Goal: Find specific fact: Find contact information

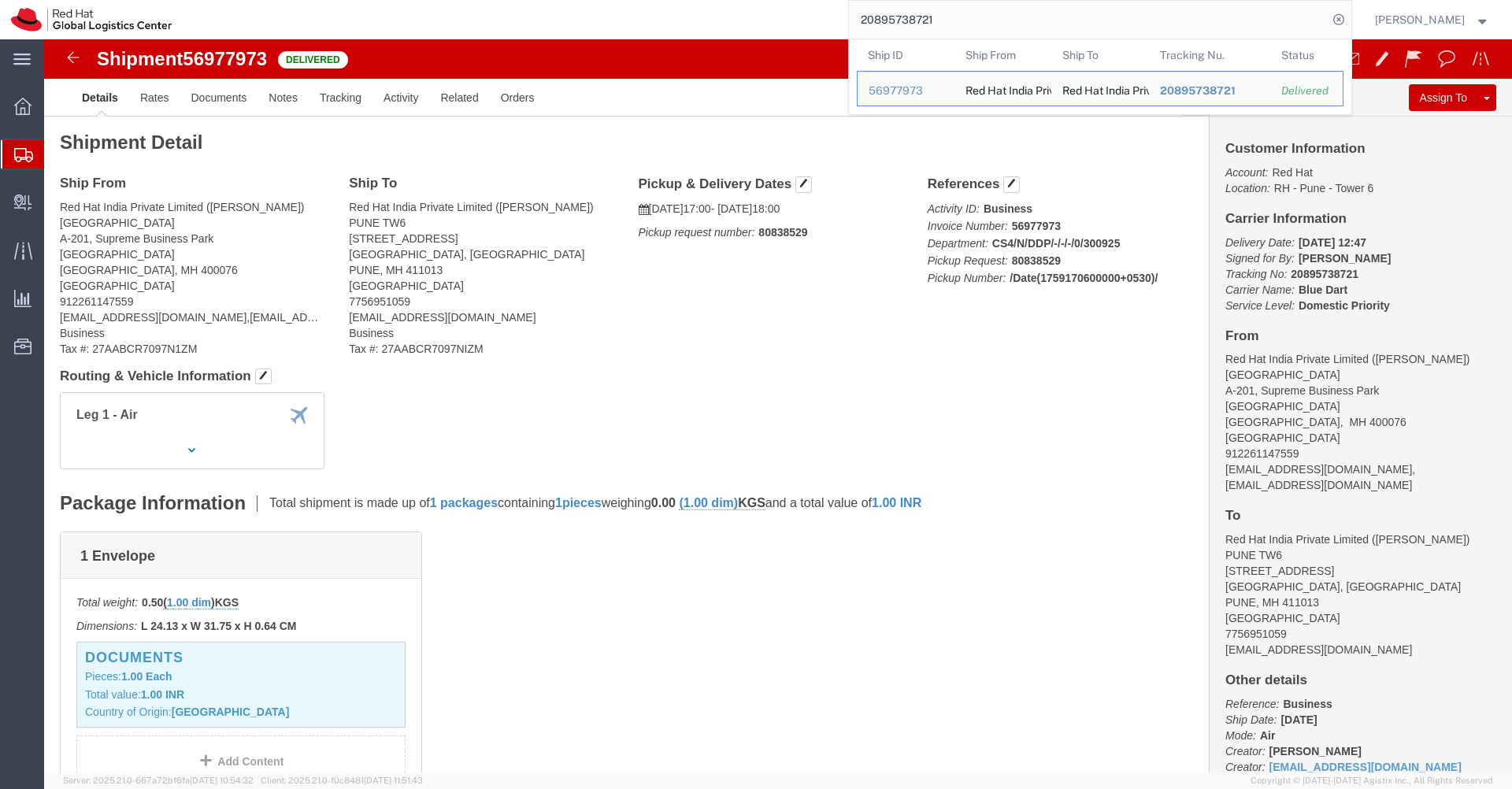
scroll to position [357, 0]
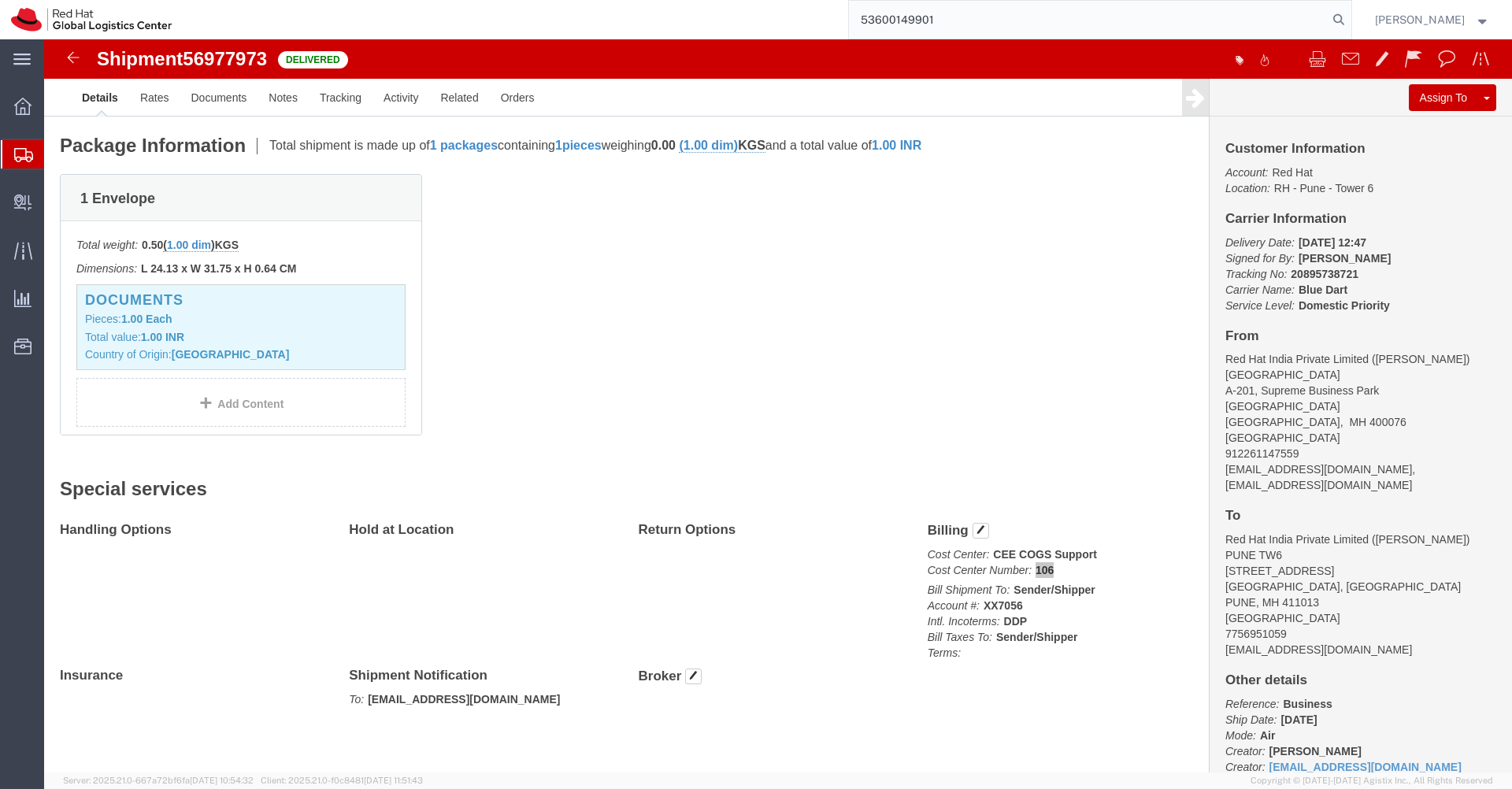
type input "53600149901"
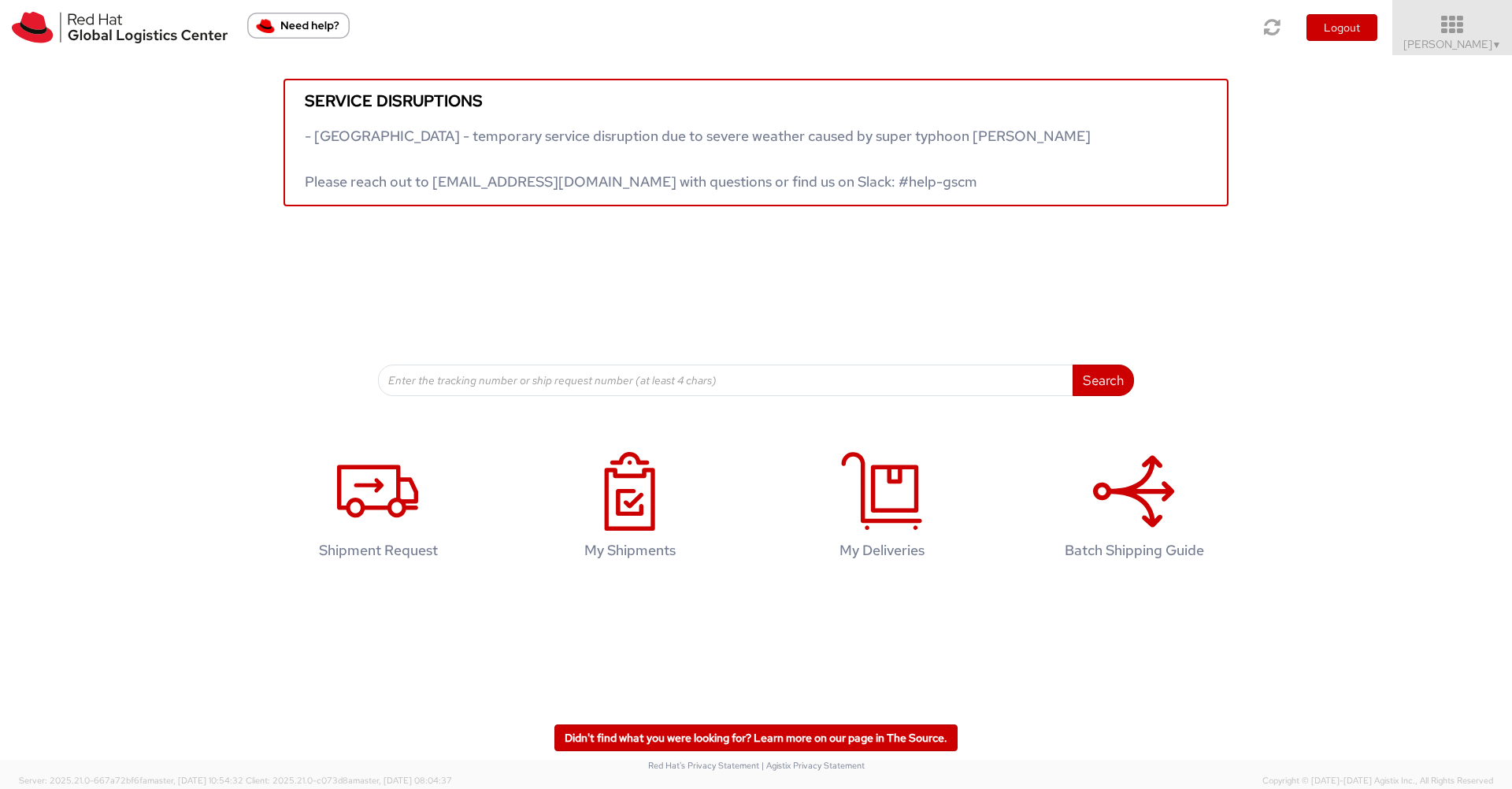
click at [1469, 31] on icon at bounding box center [1452, 25] width 138 height 22
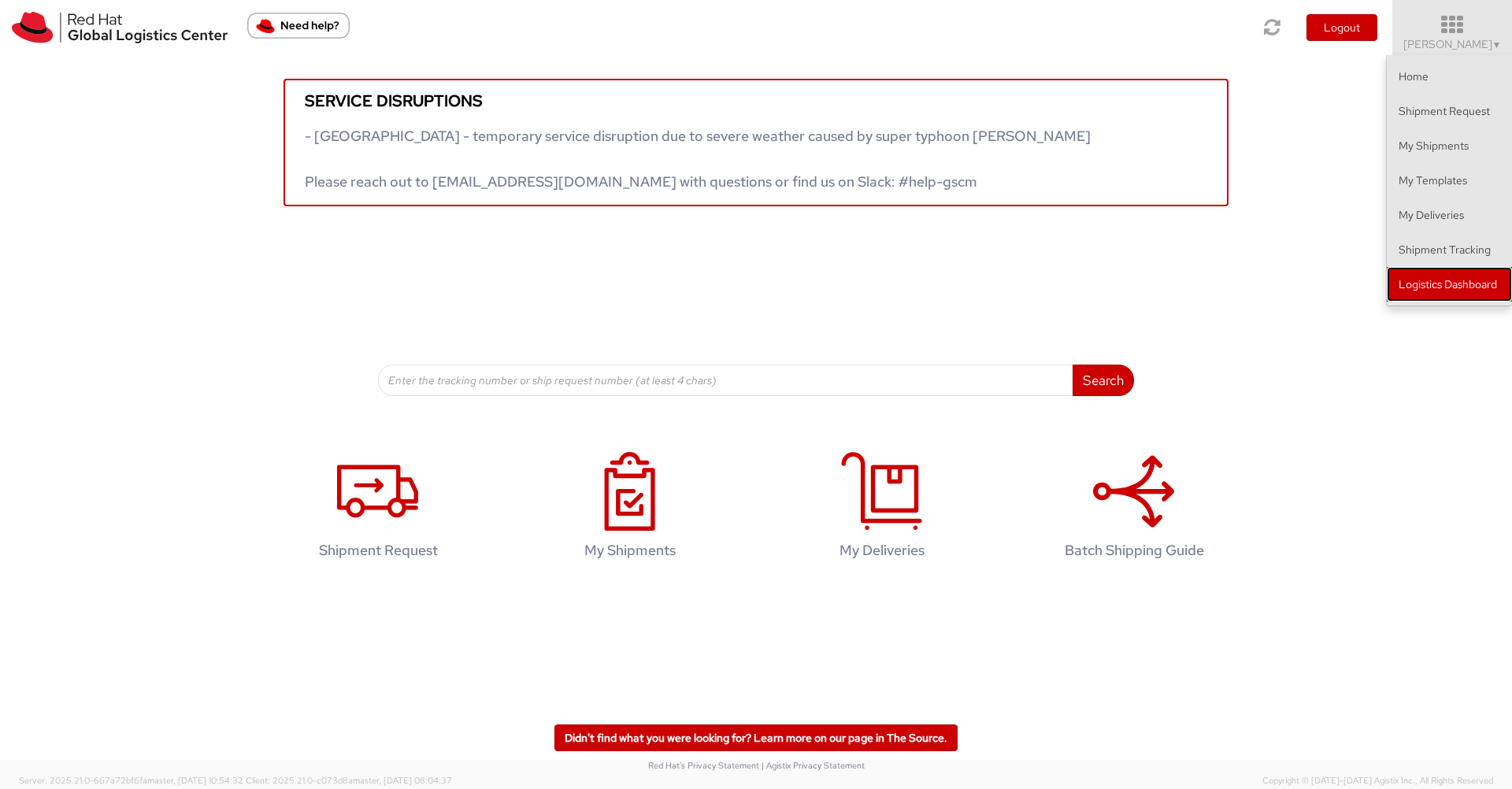
click at [1447, 278] on link "Logistics Dashboard" at bounding box center [1449, 284] width 125 height 35
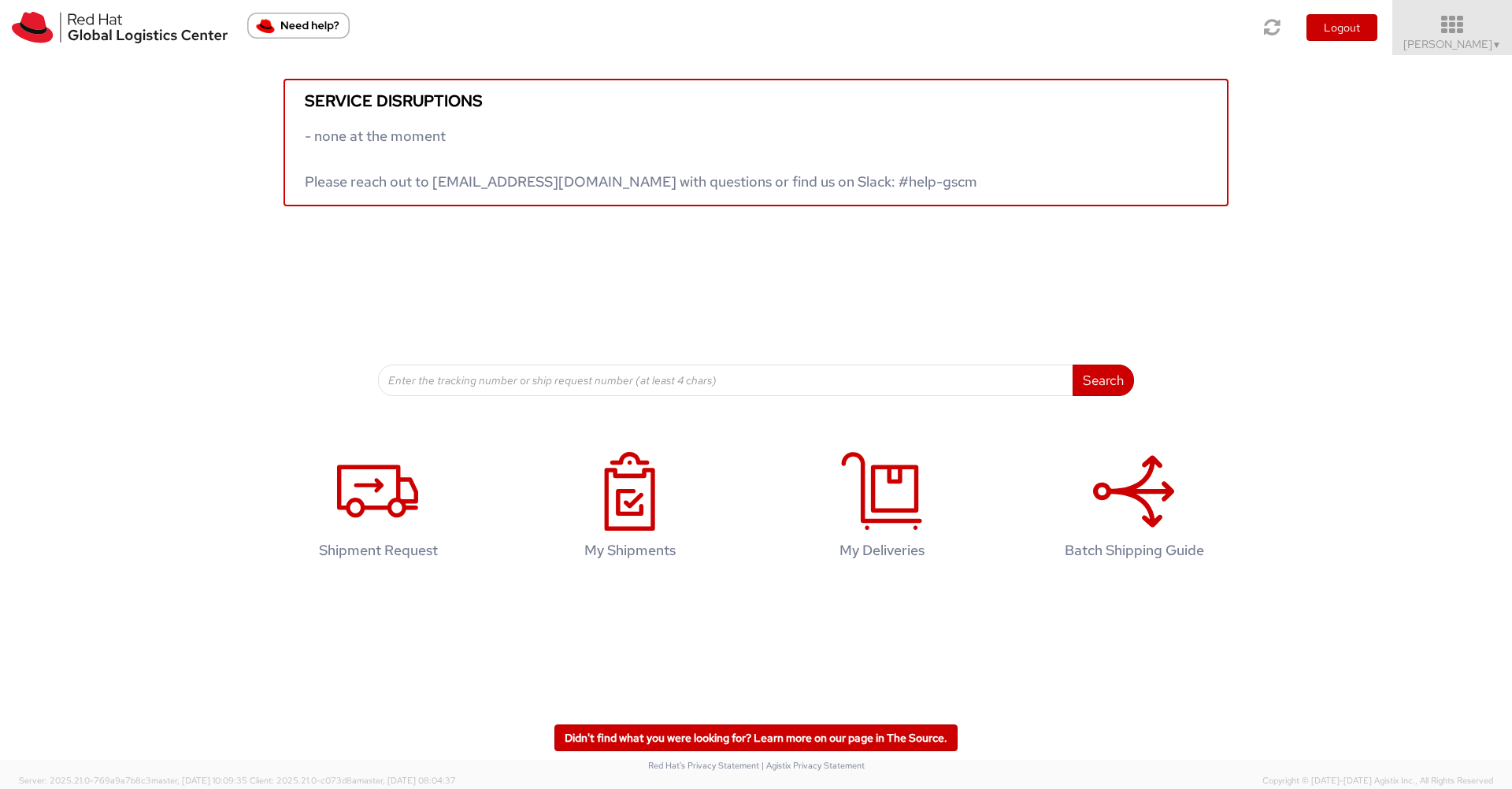
click at [1458, 37] on span "Nilesh Shinde ▼" at bounding box center [1452, 44] width 98 height 14
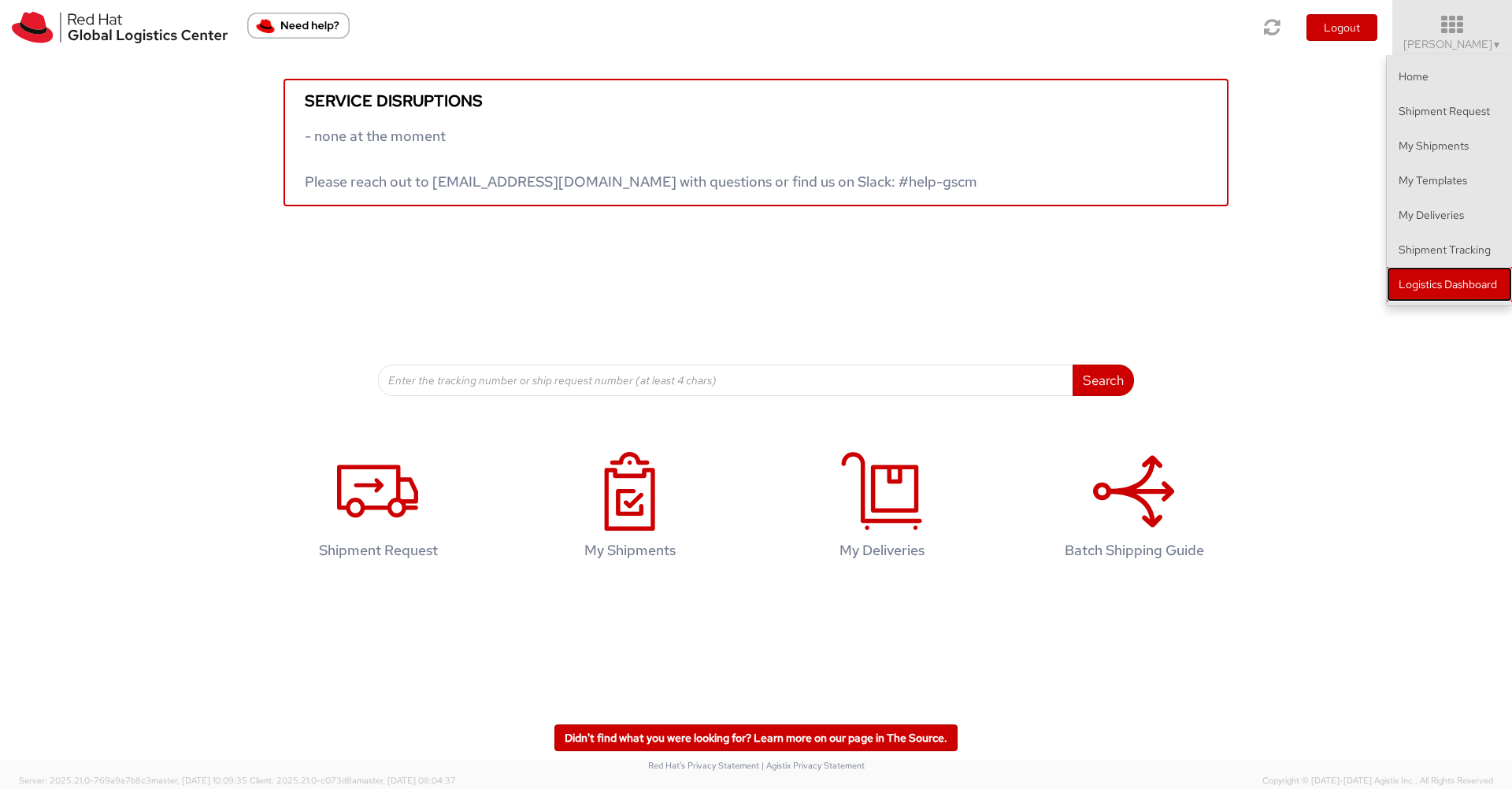
click at [1437, 276] on link "Logistics Dashboard" at bounding box center [1449, 284] width 125 height 35
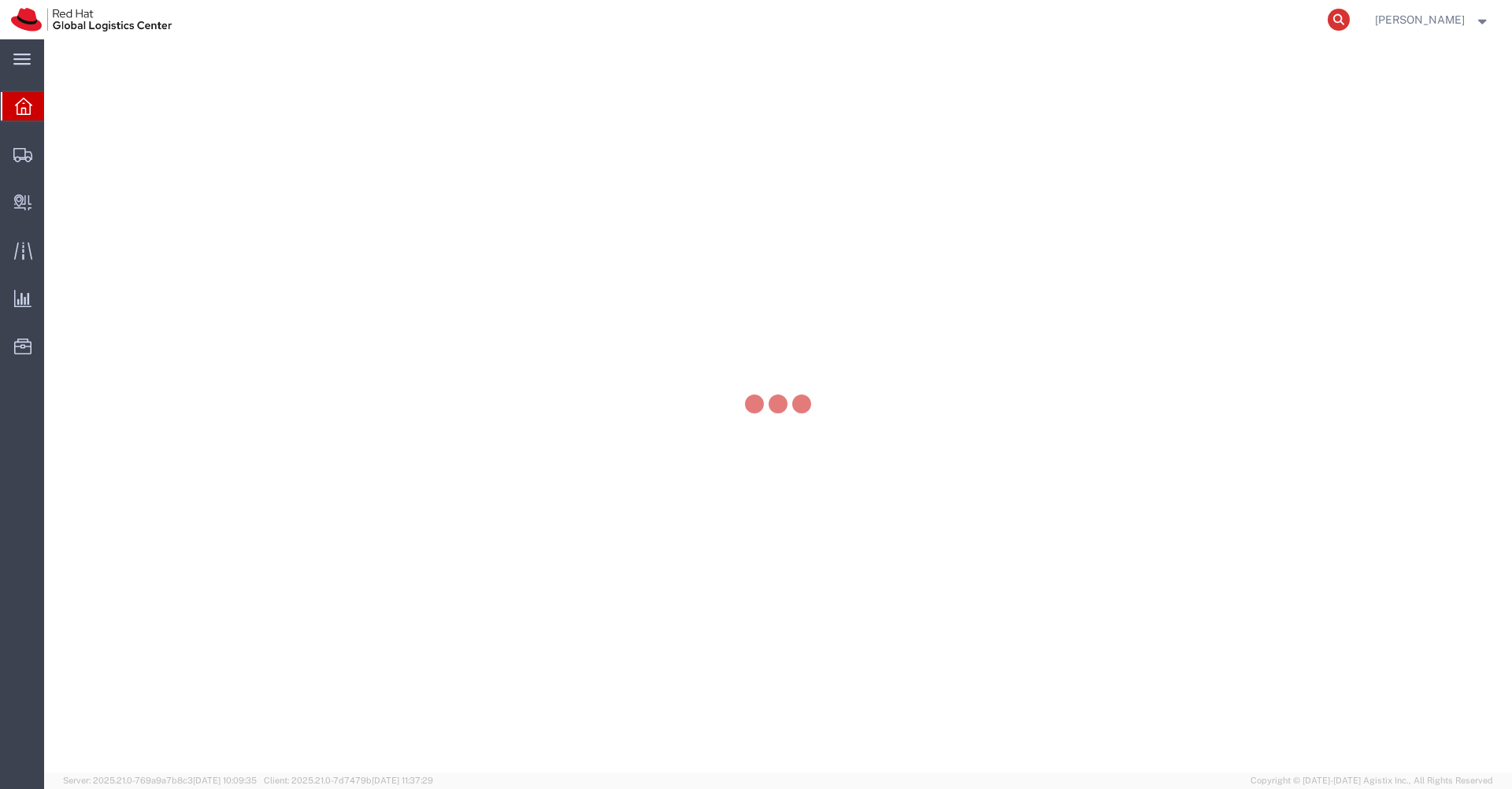
click at [1349, 23] on icon at bounding box center [1339, 20] width 22 height 22
paste input "53600149901"
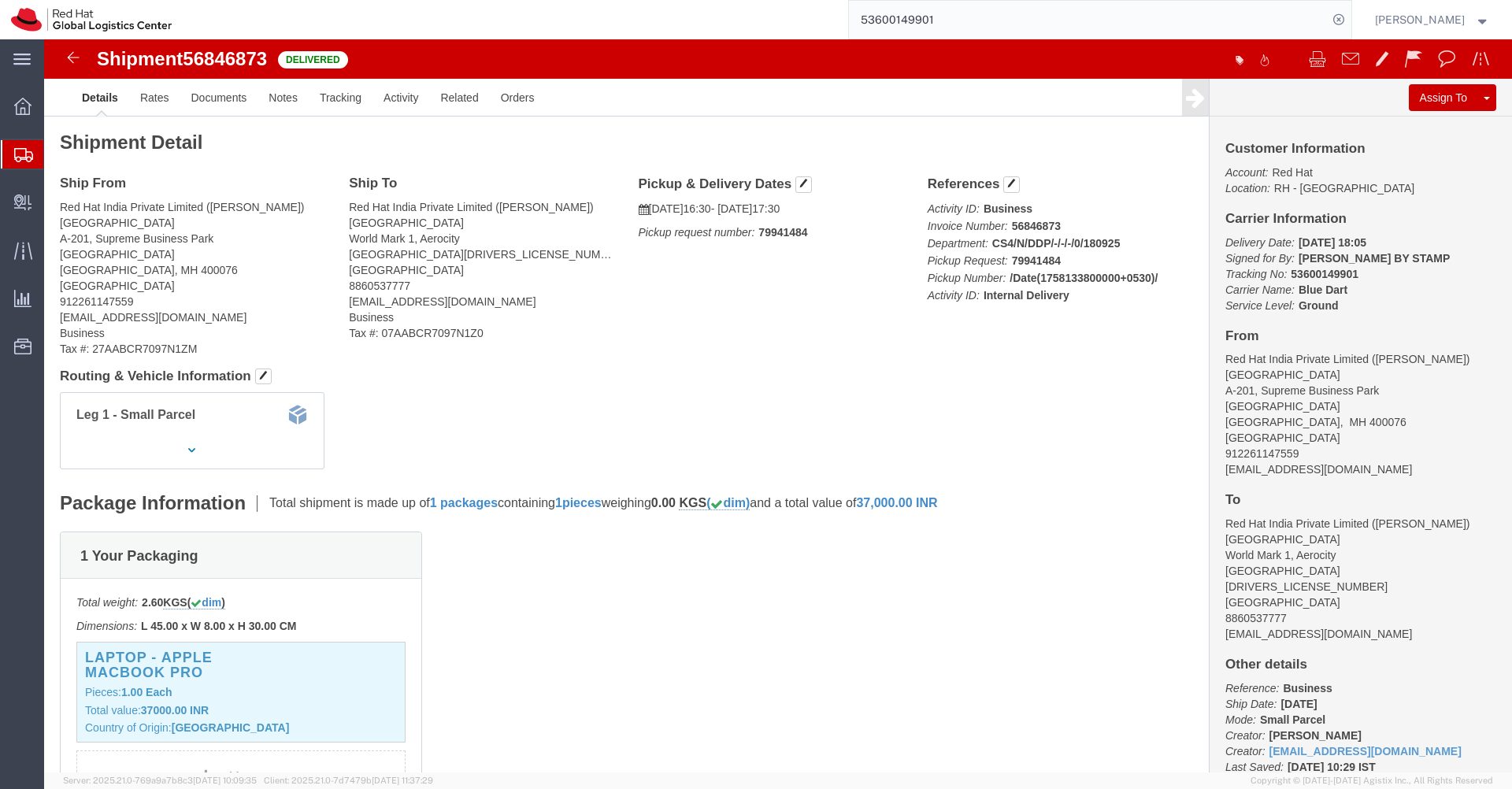
click address "Red Hat India Private Limited ([PERSON_NAME]) [STREET_ADDRESS] 912261147559 [EM…"
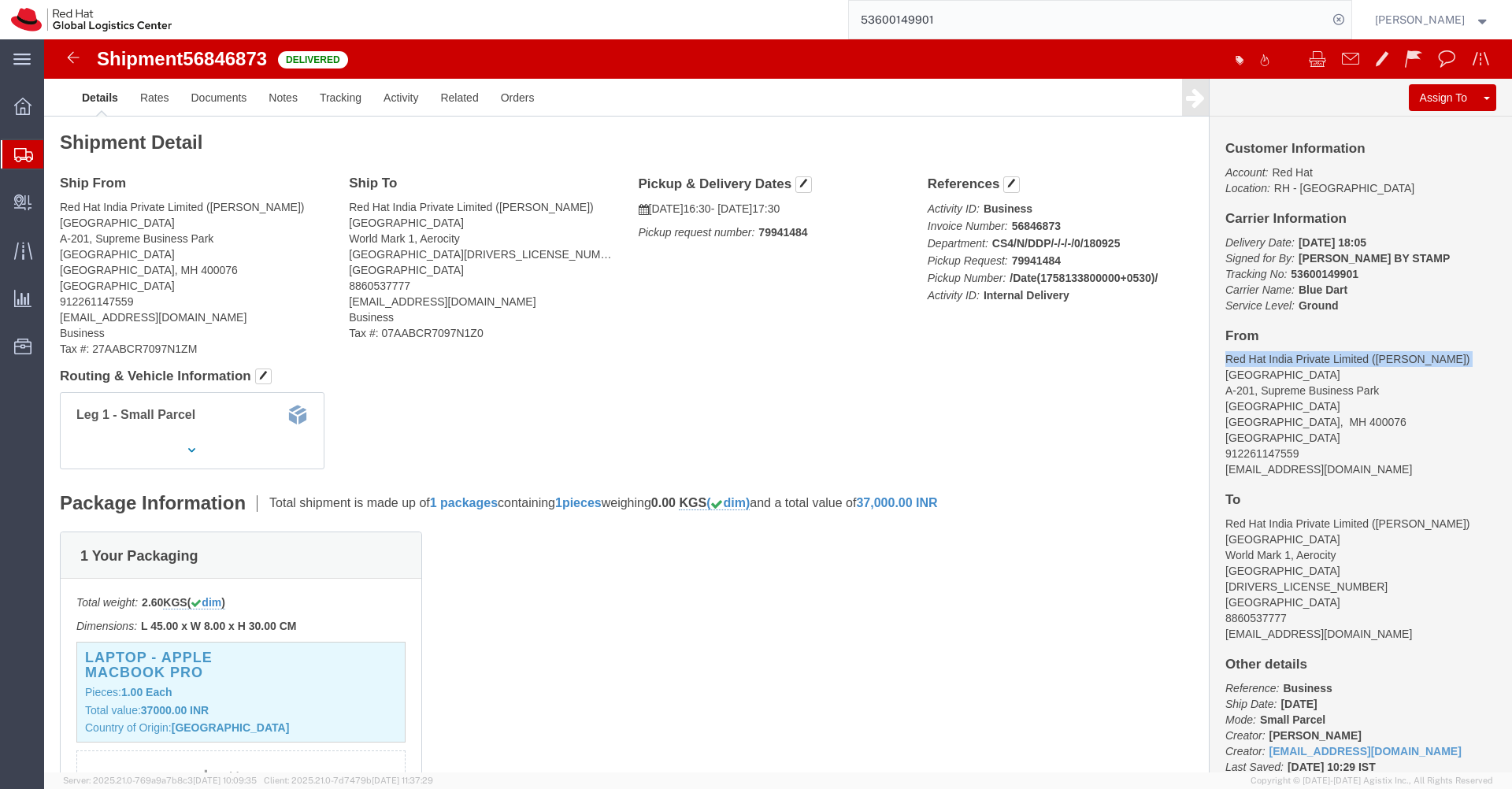
click address "Red Hat India Private Limited ([PERSON_NAME]) [STREET_ADDRESS] 912261147559 [EM…"
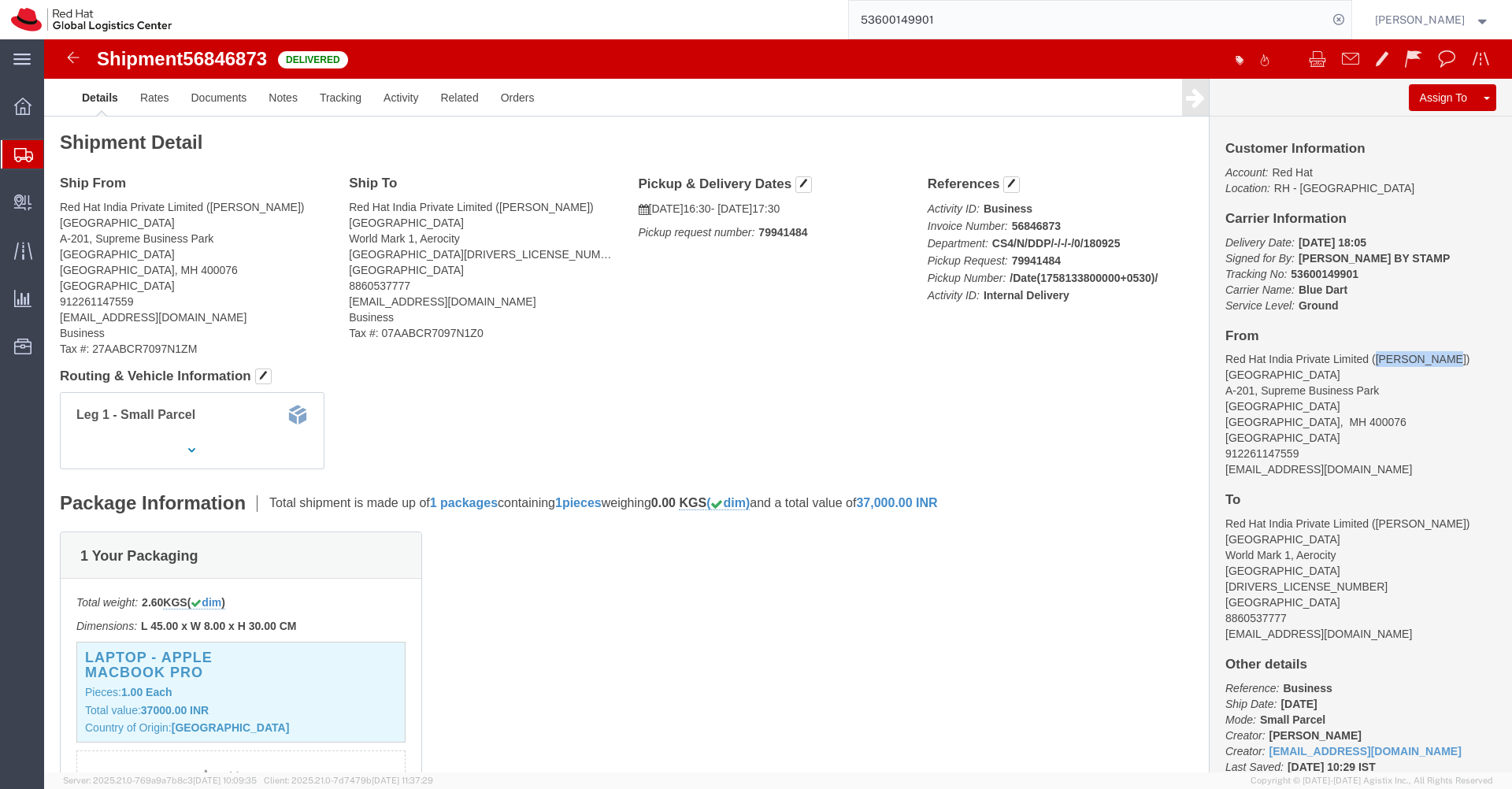
drag, startPoint x: 1395, startPoint y: 320, endPoint x: 1324, endPoint y: 319, distance: 71.0
click address "Red Hat India Private Limited ([PERSON_NAME]) [STREET_ADDRESS] 912261147559 [EM…"
copy address "[PERSON_NAME]"
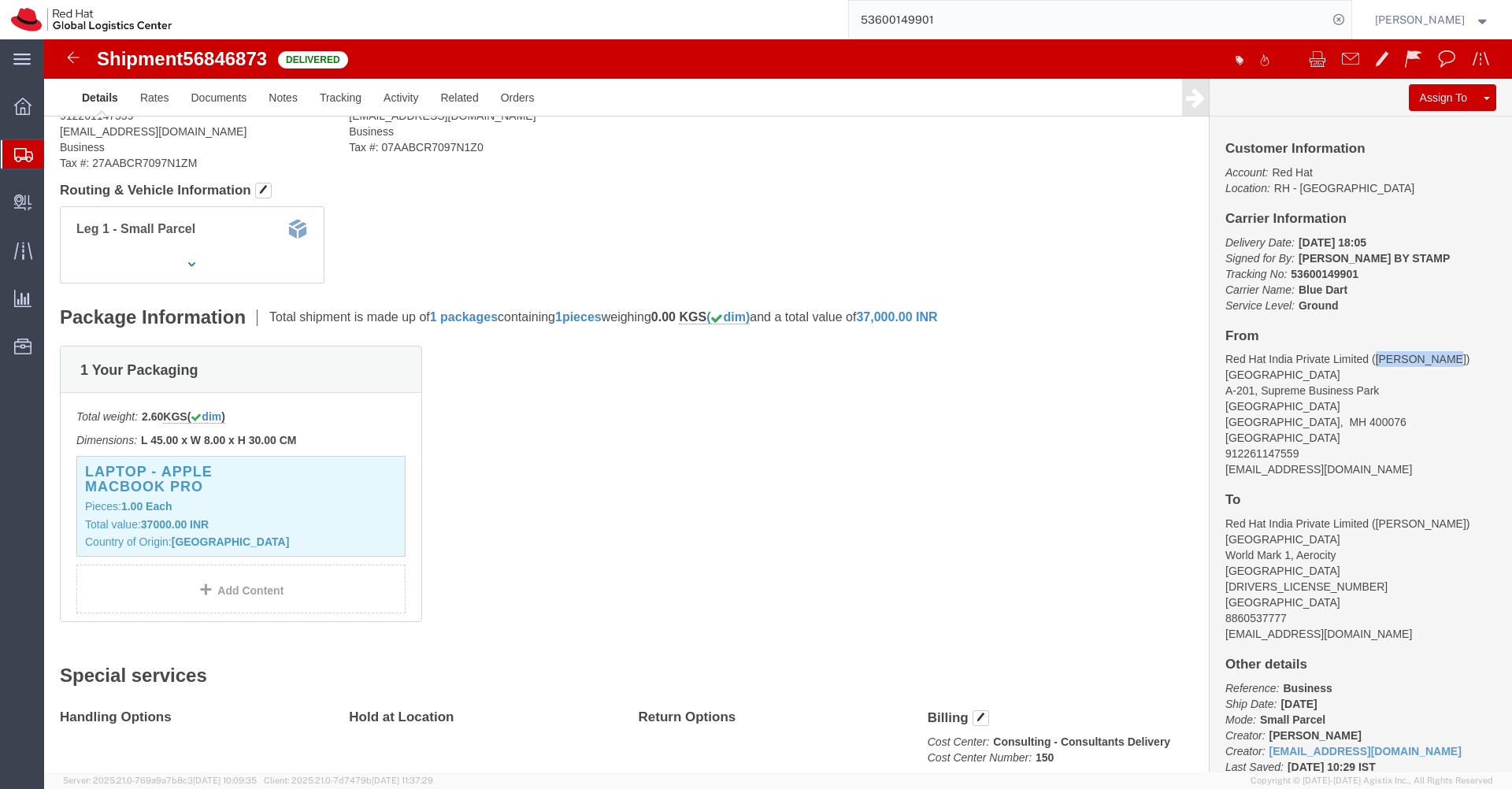
scroll to position [423, 0]
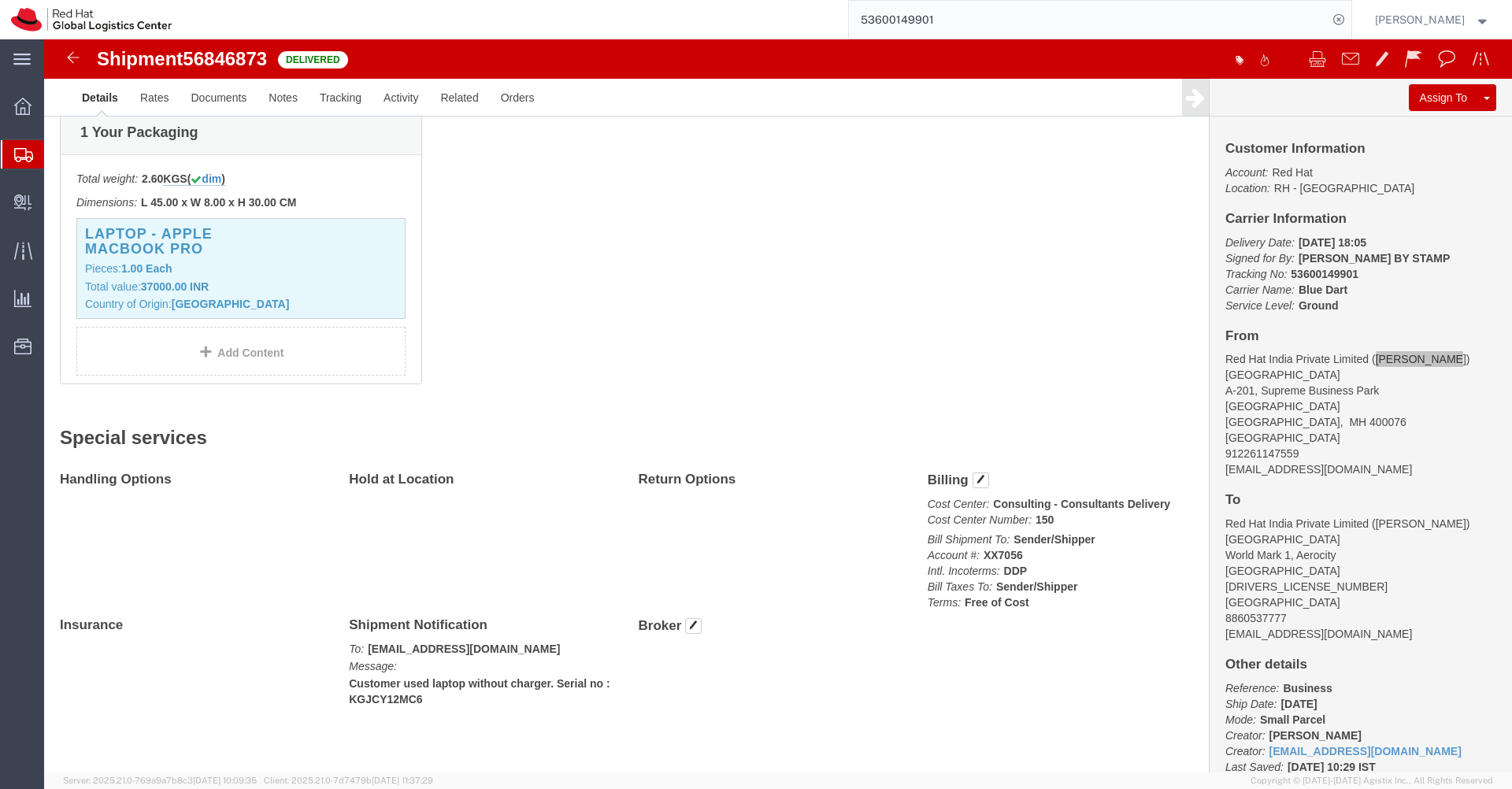
click at [1113, 29] on input "53600149901" at bounding box center [1089, 20] width 479 height 37
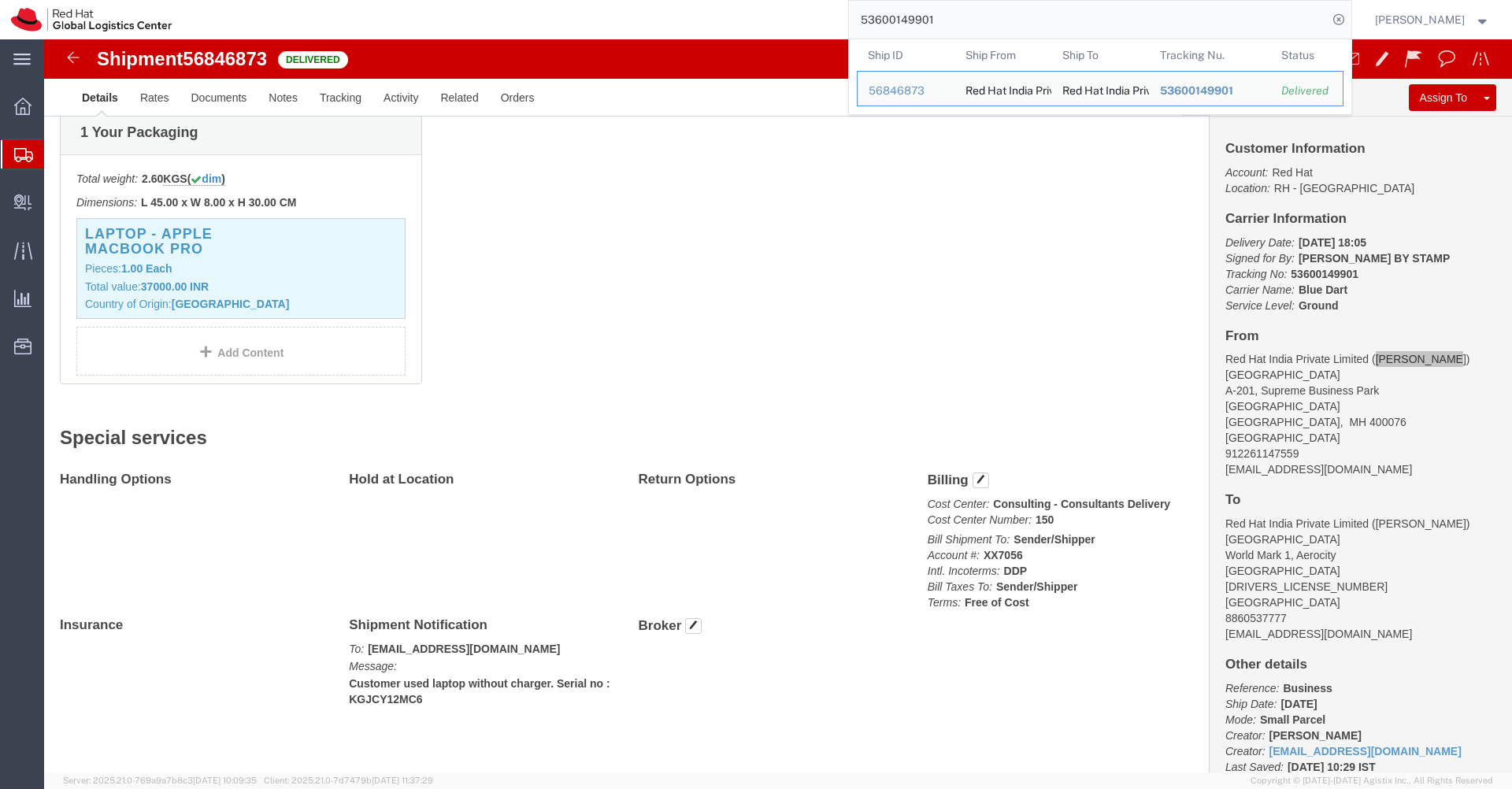
click at [1113, 29] on input "53600149901" at bounding box center [1089, 20] width 479 height 37
paste input "59876264"
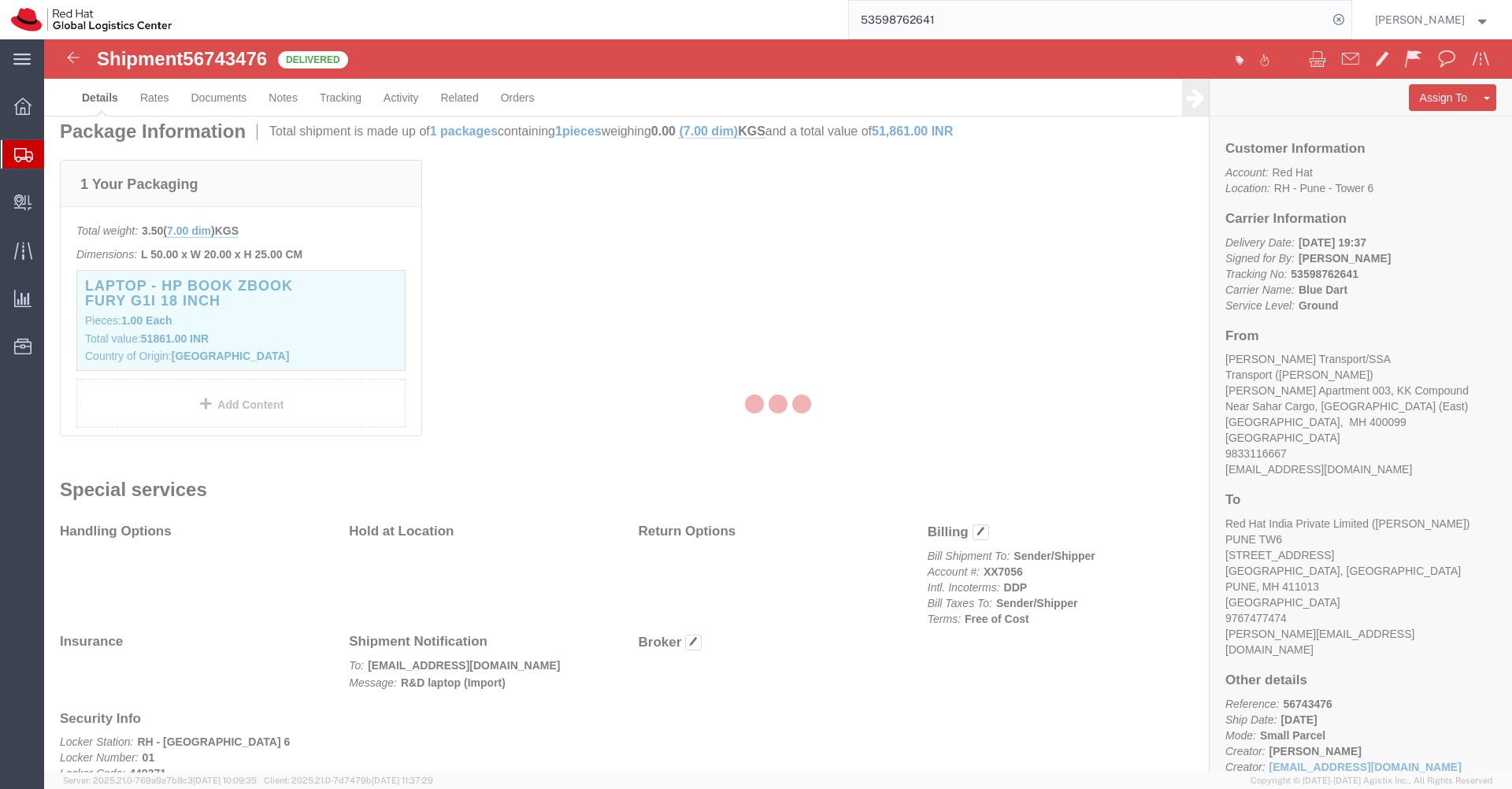
scroll to position [423, 0]
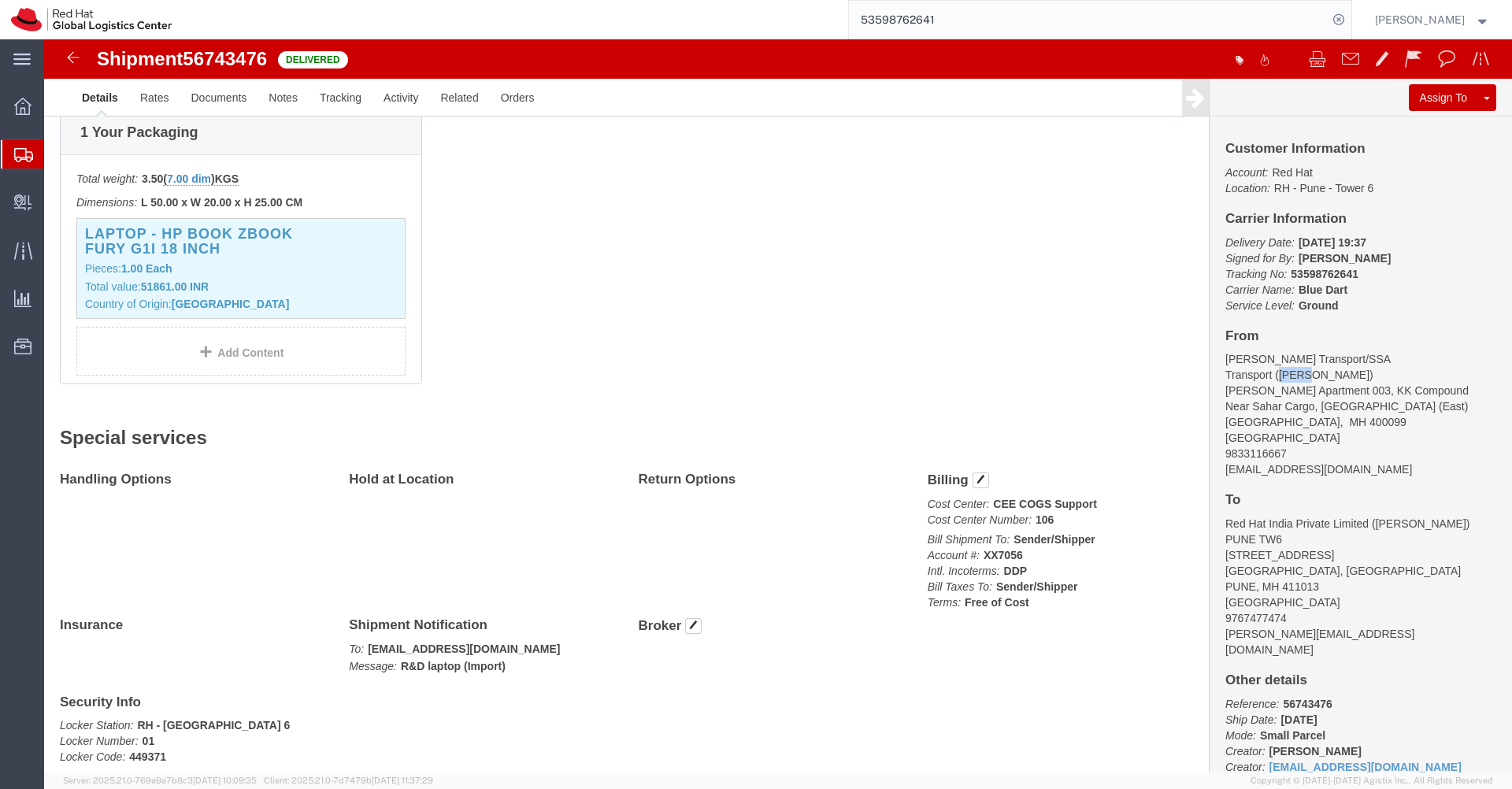
drag, startPoint x: 1387, startPoint y: 321, endPoint x: 1366, endPoint y: 321, distance: 21.0
click address "[PERSON_NAME] Transport/SSA Transport ([PERSON_NAME]) [PERSON_NAME] Apartment 0…"
drag, startPoint x: 1328, startPoint y: 321, endPoint x: 1348, endPoint y: 318, distance: 20.2
click address "[PERSON_NAME] Transport/SSA Transport ([PERSON_NAME]) [PERSON_NAME] Apartment 0…"
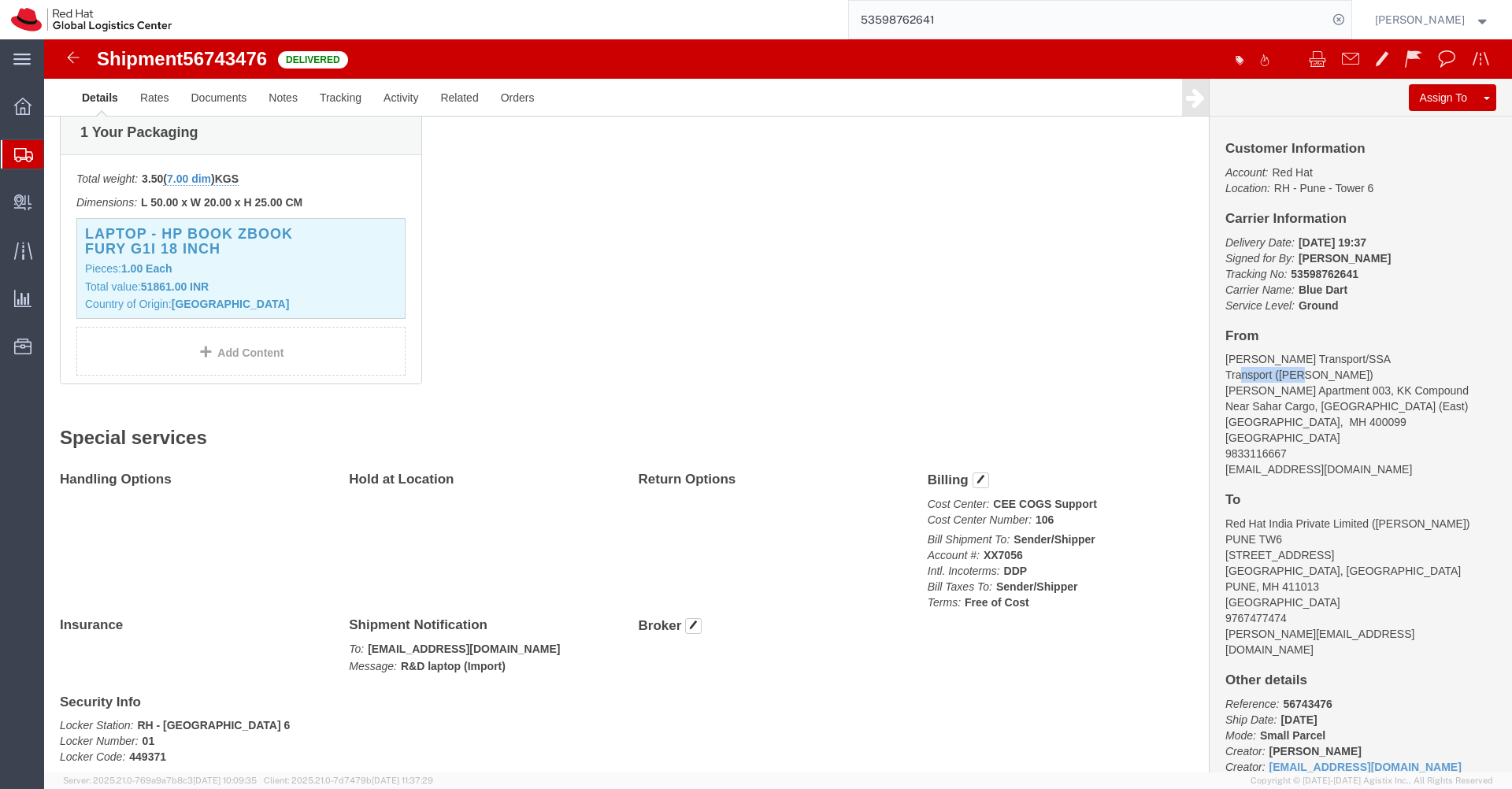
drag, startPoint x: 1327, startPoint y: 321, endPoint x: 1385, endPoint y: 316, distance: 58.2
click address "[PERSON_NAME] Transport/SSA Transport ([PERSON_NAME]) [PERSON_NAME] Apartment 0…"
copy address "[PERSON_NAME]"
click at [973, 22] on input "53598762641" at bounding box center [1089, 20] width 479 height 37
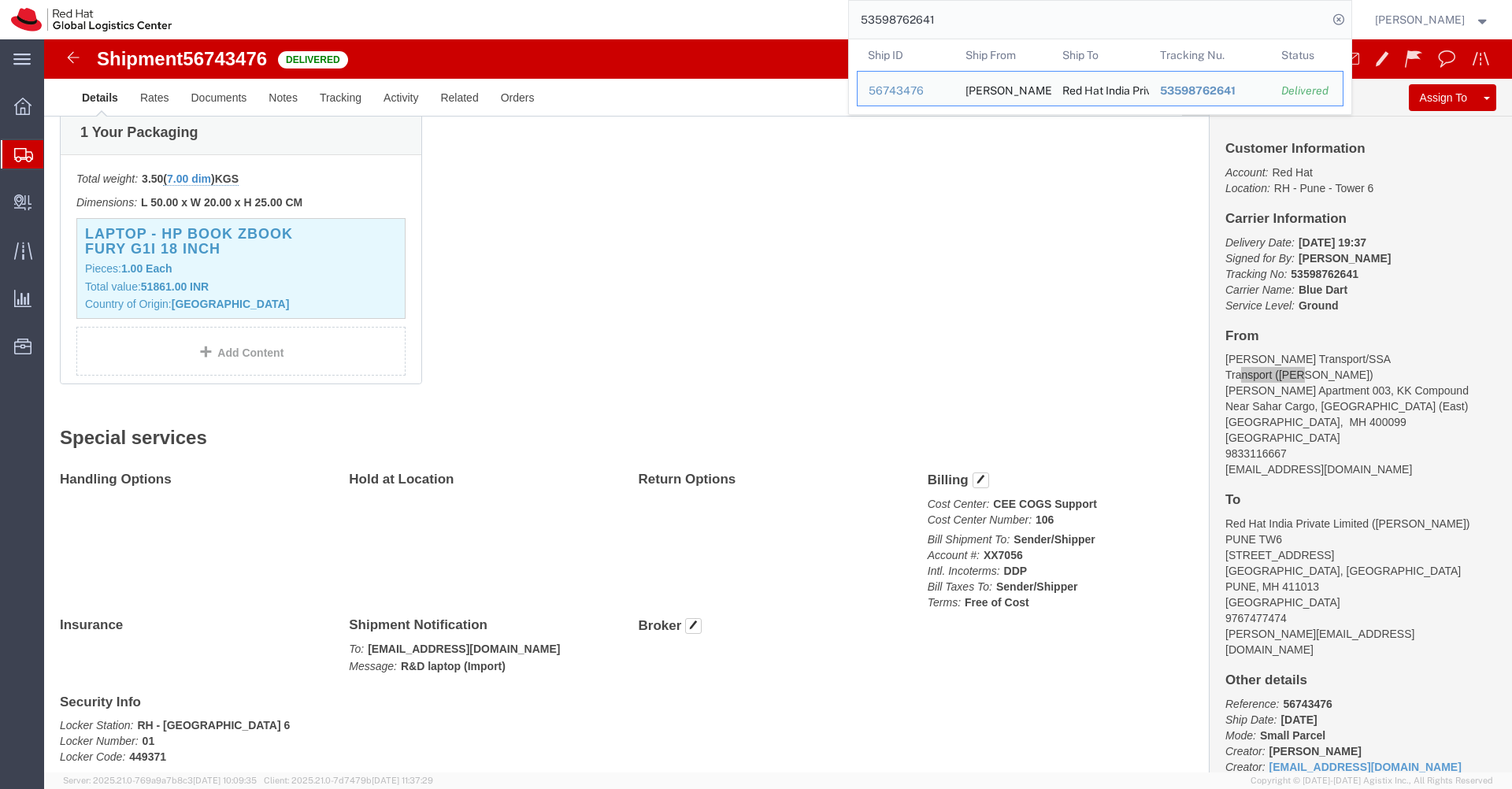
click at [973, 22] on input "53598762641" at bounding box center [1089, 20] width 479 height 37
paste input "601561705"
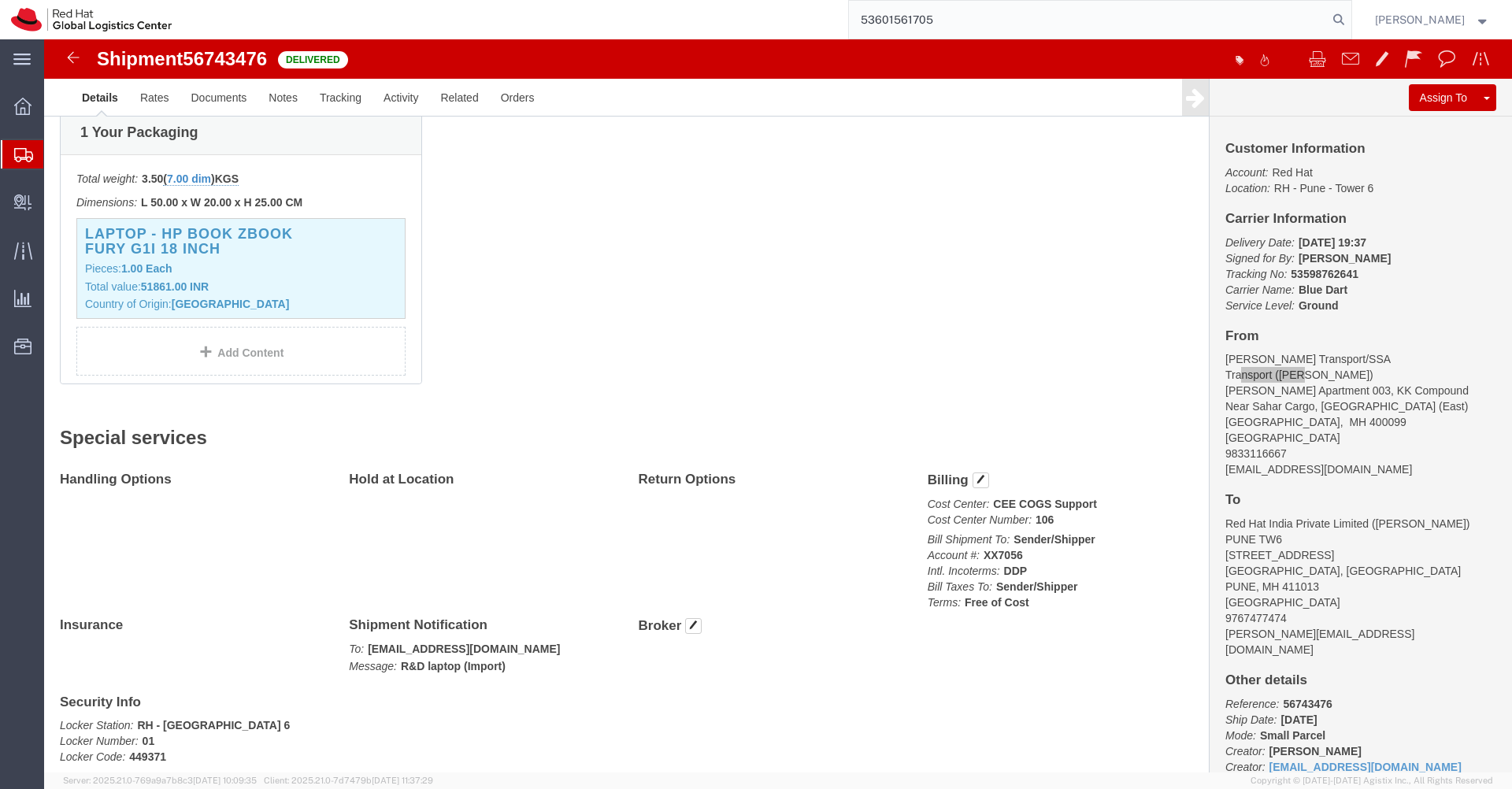
type input "53601561705"
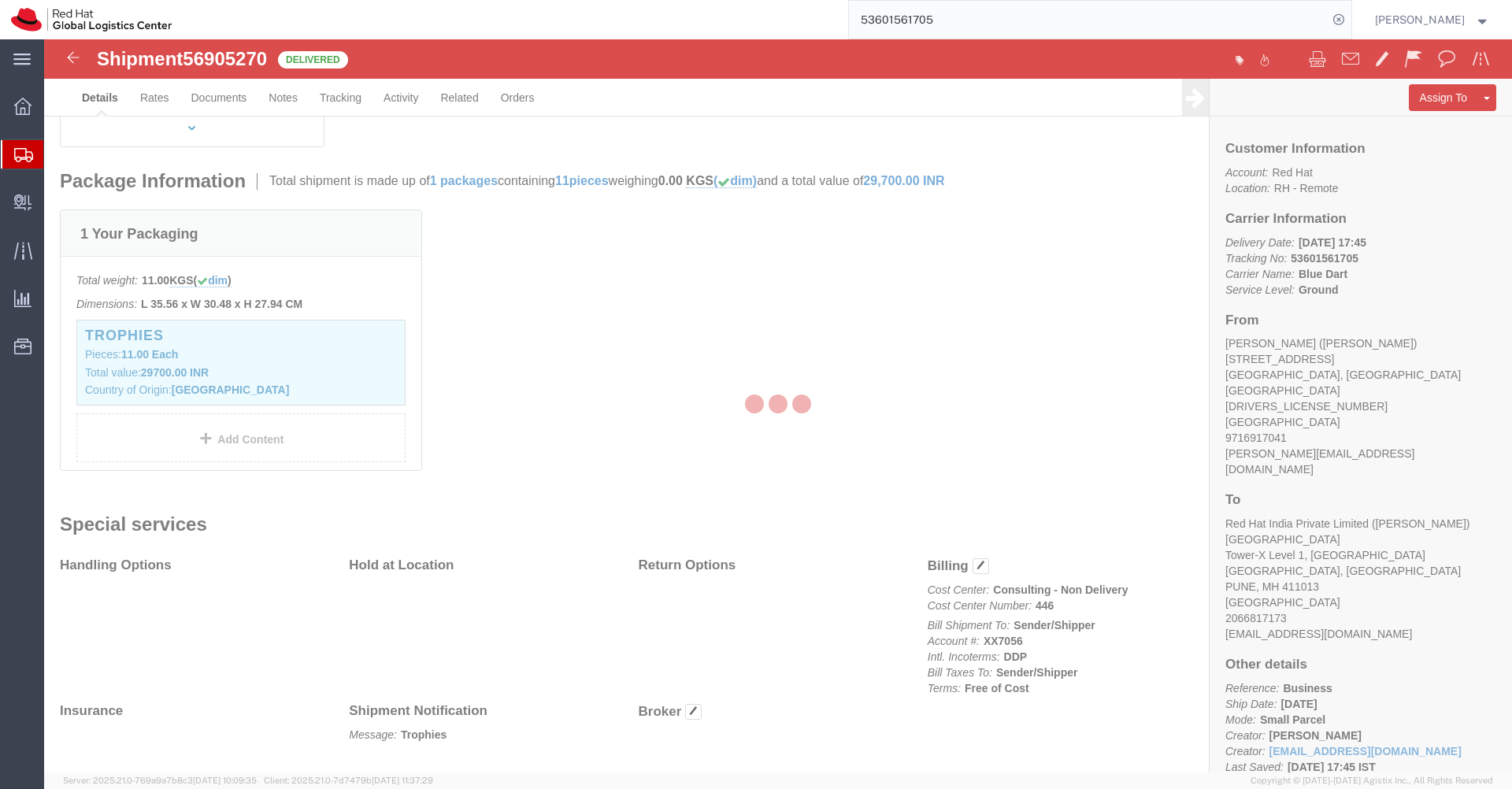
scroll to position [357, 0]
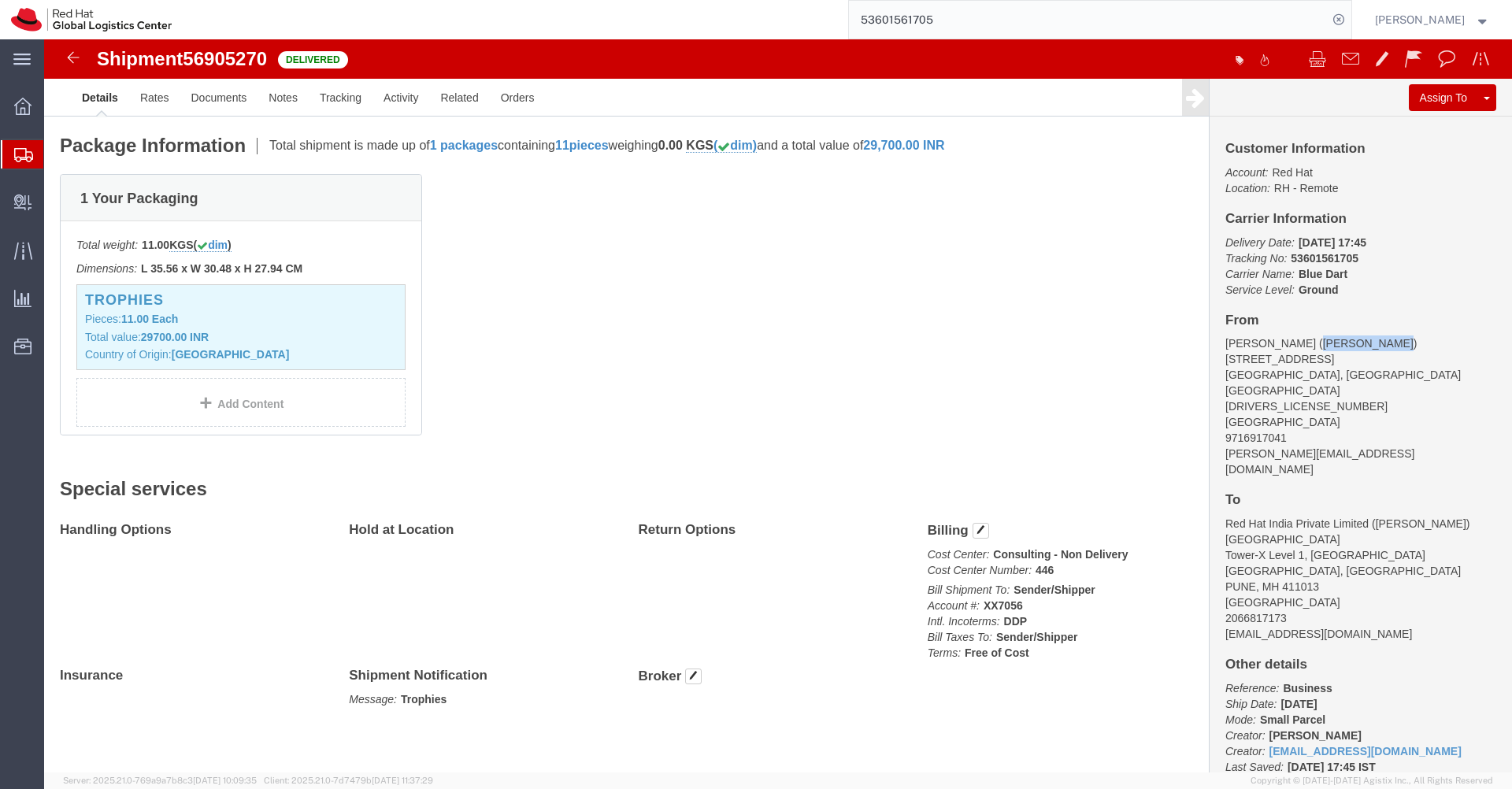
drag, startPoint x: 1321, startPoint y: 304, endPoint x: 1252, endPoint y: 303, distance: 69.0
click address "[PERSON_NAME] ([PERSON_NAME]) [STREET_ADDRESS][DRIVERS_LICENSE_NUMBER] 97169170…"
copy address "[PERSON_NAME]"
